Goal: Information Seeking & Learning: Learn about a topic

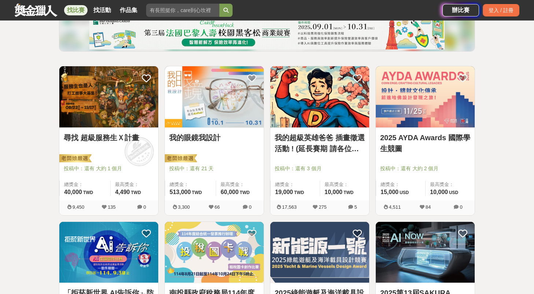
scroll to position [32, 0]
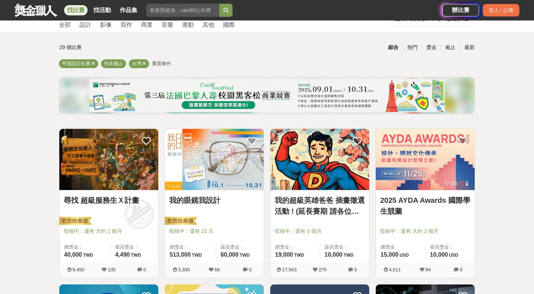
click at [214, 161] on img at bounding box center [214, 159] width 99 height 61
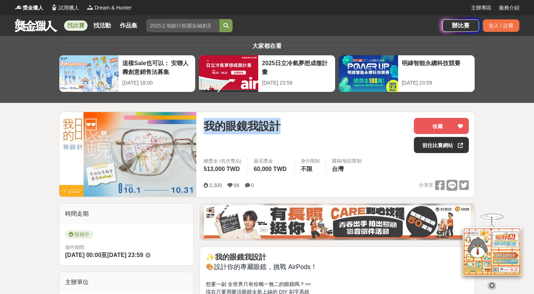
drag, startPoint x: 204, startPoint y: 128, endPoint x: 288, endPoint y: 127, distance: 83.2
click at [288, 127] on div "我的眼鏡我設計" at bounding box center [306, 126] width 204 height 16
copy span "我的眼鏡我設計"
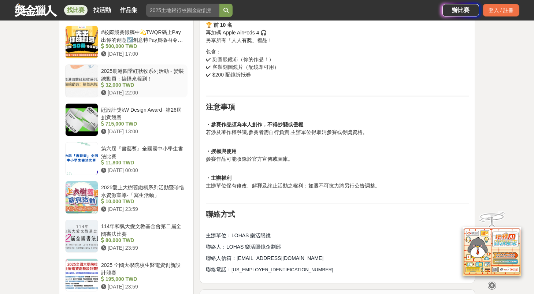
scroll to position [783, 0]
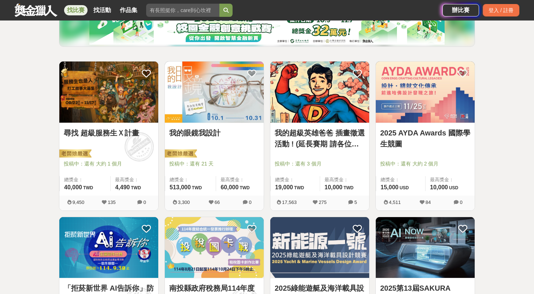
scroll to position [92, 0]
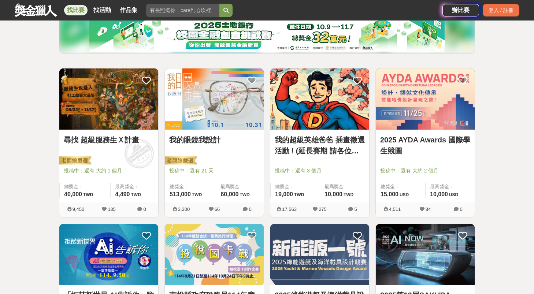
click at [213, 104] on img at bounding box center [214, 98] width 99 height 61
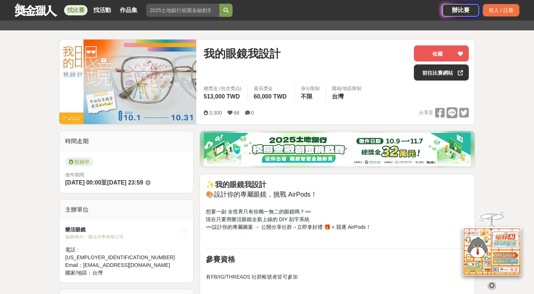
scroll to position [57, 0]
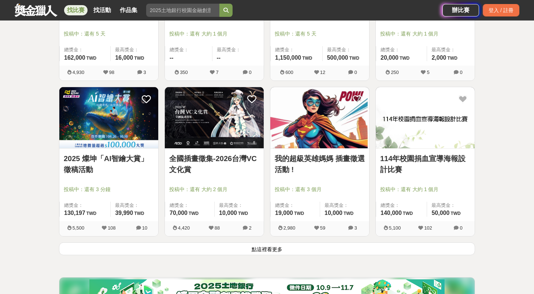
scroll to position [930, 0]
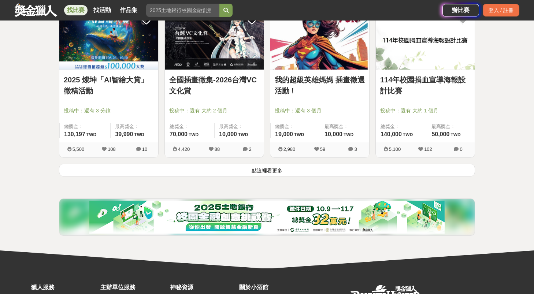
click at [262, 174] on button "點這裡看更多" at bounding box center [267, 170] width 416 height 13
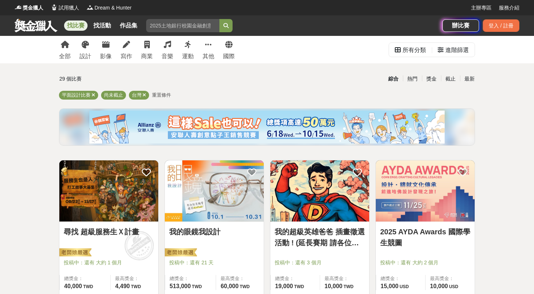
click at [320, 202] on img at bounding box center [319, 190] width 99 height 61
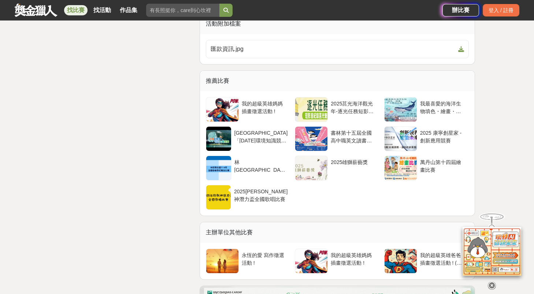
scroll to position [1128, 0]
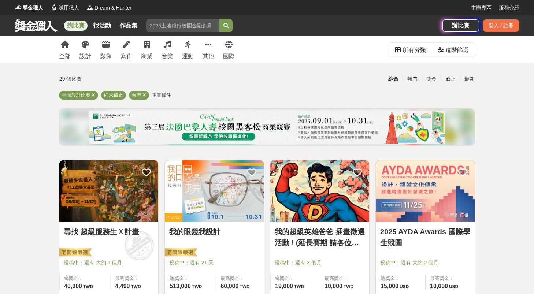
click at [286, 132] on img at bounding box center [266, 127] width 355 height 33
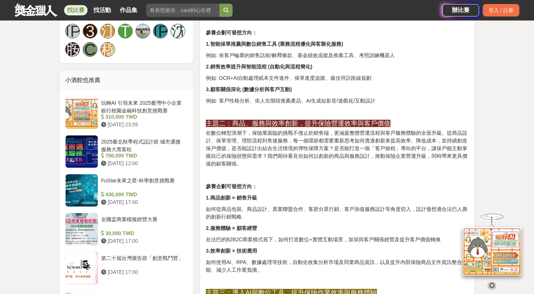
scroll to position [693, 0]
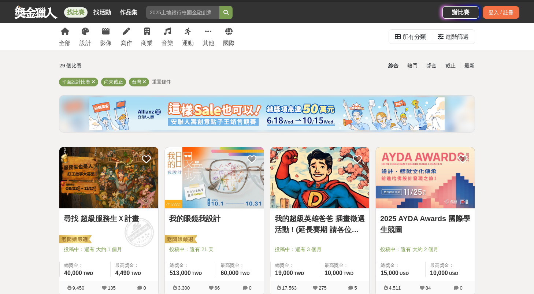
scroll to position [14, 0]
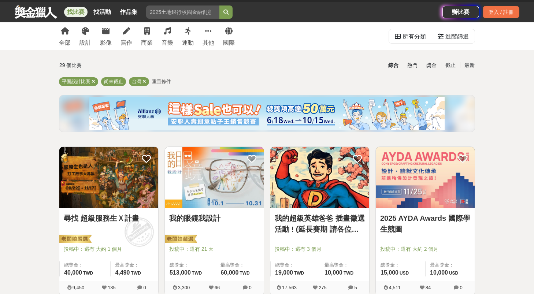
click at [108, 181] on img at bounding box center [108, 177] width 99 height 61
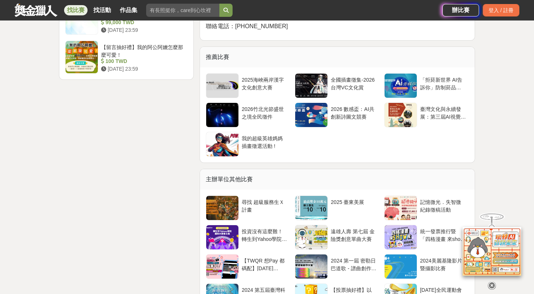
scroll to position [1514, 0]
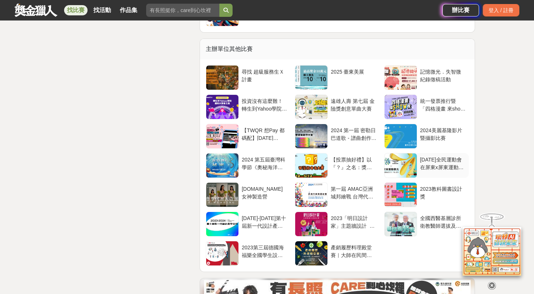
click at [394, 166] on div at bounding box center [401, 165] width 32 height 24
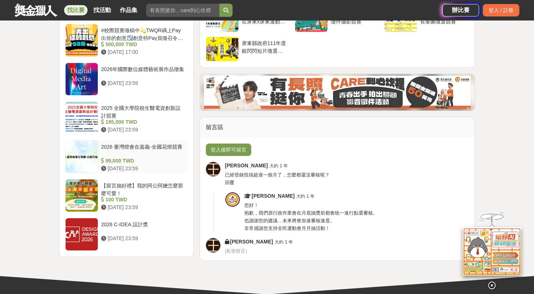
scroll to position [546, 0]
